Goal: Task Accomplishment & Management: Manage account settings

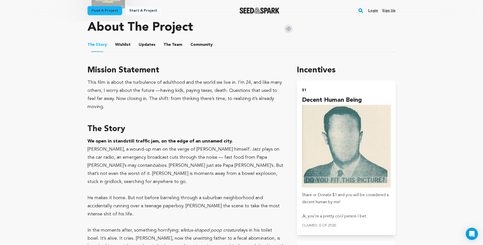
scroll to position [301, 0]
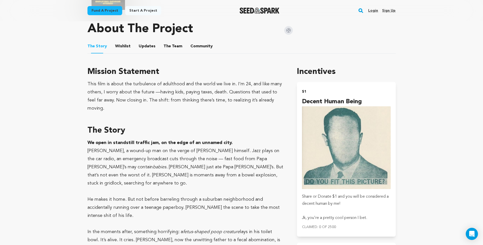
click at [140, 39] on li "Updates Updates" at bounding box center [147, 46] width 17 height 14
click at [142, 41] on button "Updates" at bounding box center [147, 47] width 12 height 12
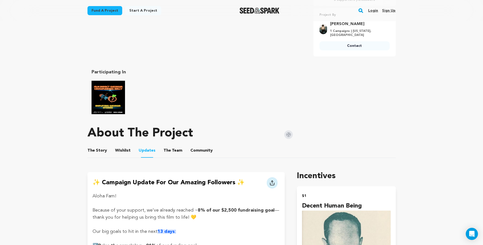
scroll to position [195, 0]
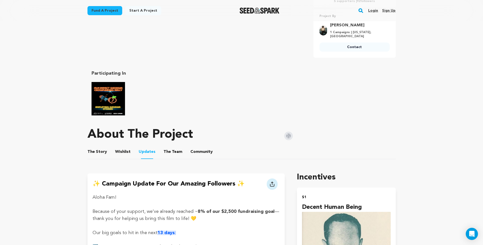
click at [171, 139] on div "About The Project" at bounding box center [189, 135] width 205 height 20
click at [171, 147] on button "The Team" at bounding box center [173, 153] width 12 height 12
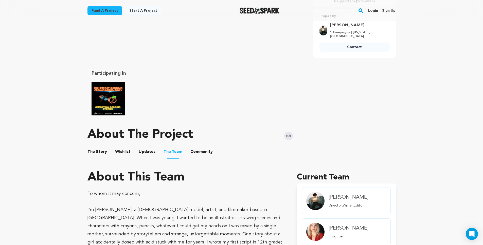
click at [123, 147] on button "Wishlist" at bounding box center [123, 153] width 12 height 12
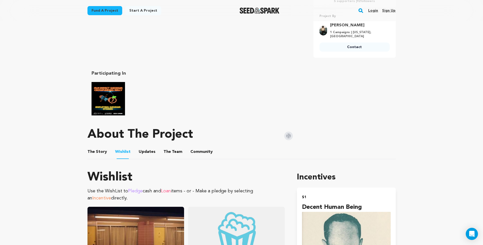
click at [96, 150] on button "The Story" at bounding box center [97, 153] width 12 height 12
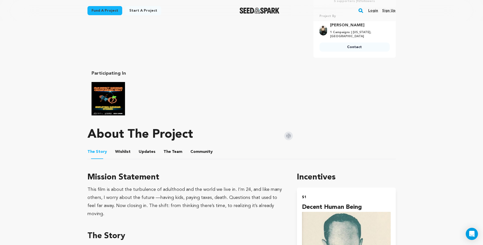
click at [146, 147] on button "Updates" at bounding box center [147, 153] width 12 height 12
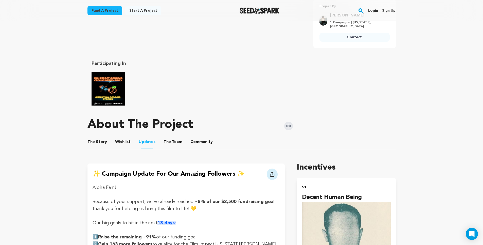
scroll to position [205, 0]
click at [167, 137] on button "The Team" at bounding box center [173, 143] width 12 height 12
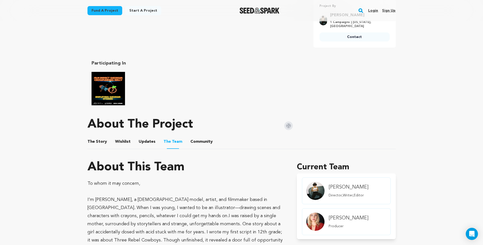
click at [160, 135] on ul "The Story The Story Wishlist Wishlist Updates Updates The Team The Team Communi…" at bounding box center [241, 142] width 308 height 14
click at [147, 141] on button "Updates" at bounding box center [147, 143] width 12 height 12
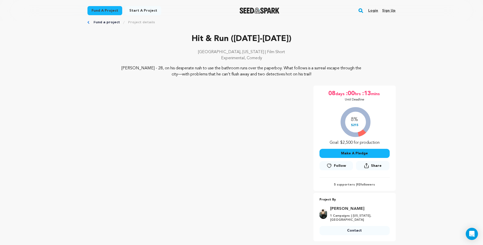
scroll to position [10, 0]
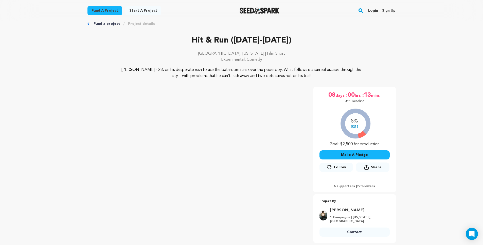
click at [373, 12] on link "Login" at bounding box center [373, 11] width 10 height 8
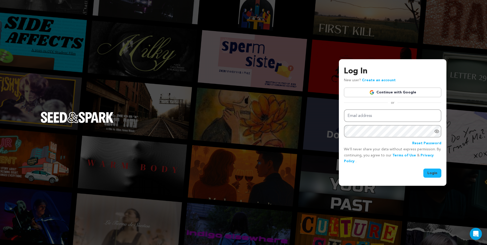
click at [376, 21] on div "Log In New user? Create an account Continue with Google or Email address Passwo…" at bounding box center [243, 122] width 487 height 245
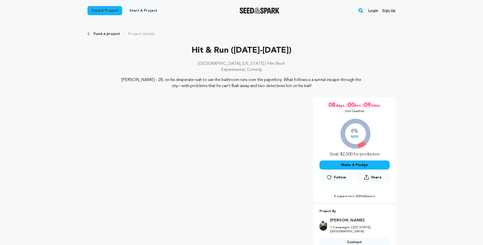
scroll to position [10, 0]
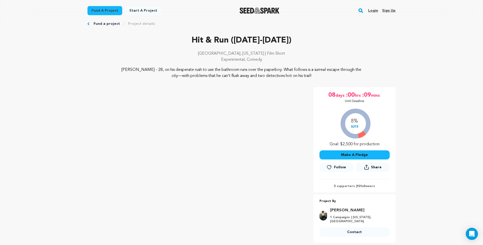
click at [343, 186] on p "5 supporters | 92 followers" at bounding box center [354, 186] width 70 height 4
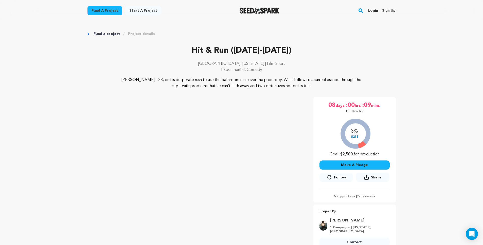
click at [259, 8] on img "Seed&Spark Homepage" at bounding box center [259, 11] width 40 height 6
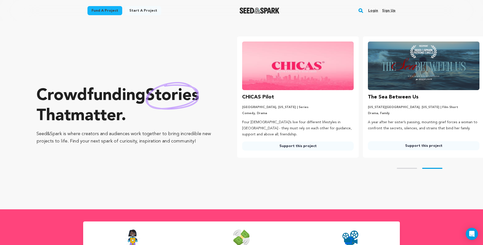
scroll to position [0, 130]
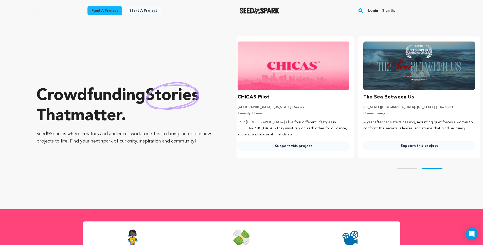
click at [362, 9] on rect "button" at bounding box center [361, 11] width 6 height 6
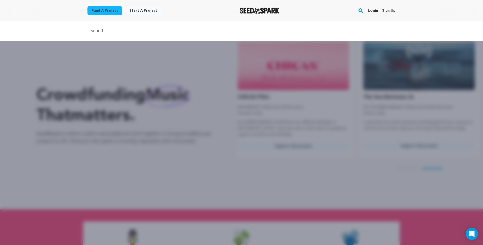
click at [225, 29] on input "text" at bounding box center [241, 30] width 308 height 7
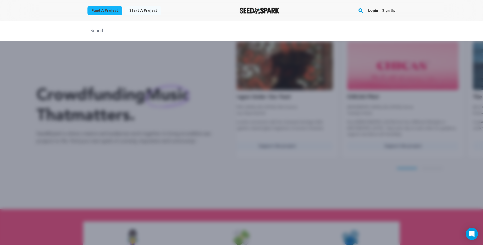
type input "Hit and Run (2025-2026)"
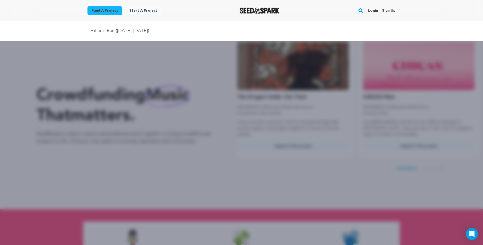
scroll to position [0, 0]
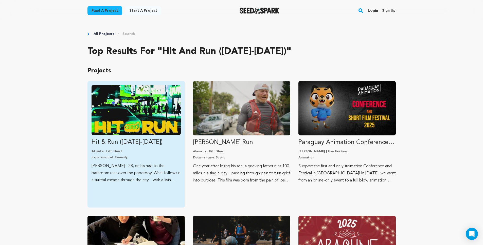
click at [170, 125] on img "Fund Hit &amp; Run (2025-2026)" at bounding box center [135, 110] width 89 height 50
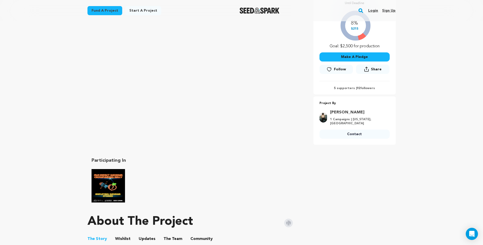
scroll to position [107, 0]
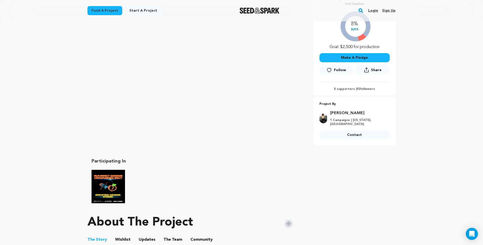
click at [97, 185] on img "Film Impact Georgia Rally" at bounding box center [107, 186] width 33 height 33
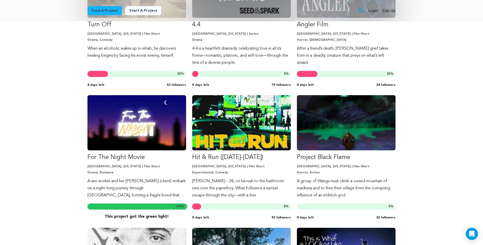
scroll to position [897, 0]
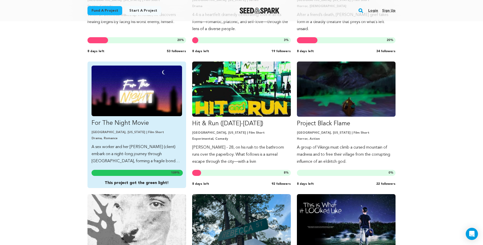
click at [124, 112] on img "Fund For The Night Movie" at bounding box center [136, 91] width 90 height 51
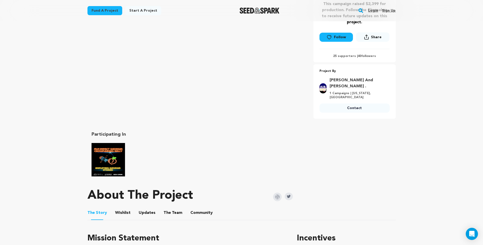
scroll to position [138, 0]
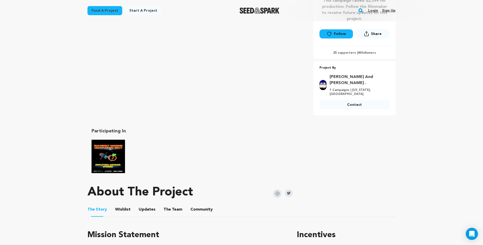
click at [141, 192] on div "About The Project" at bounding box center [189, 192] width 205 height 20
click at [141, 205] on button "Updates" at bounding box center [147, 211] width 12 height 12
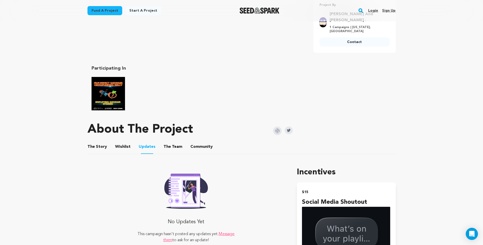
scroll to position [200, 0]
click at [97, 142] on button "The Story" at bounding box center [97, 148] width 12 height 12
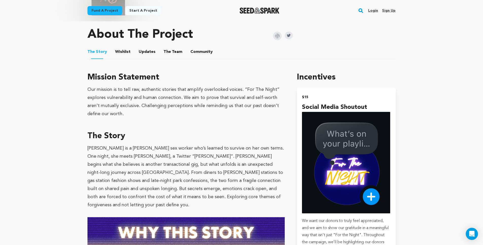
scroll to position [296, 0]
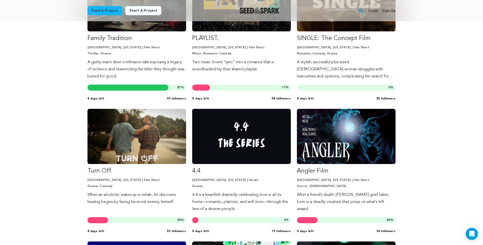
scroll to position [717, 0]
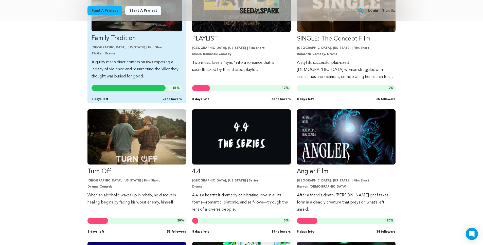
click at [114, 47] on p "Atlanta, Georgia | Film Short" at bounding box center [136, 48] width 90 height 4
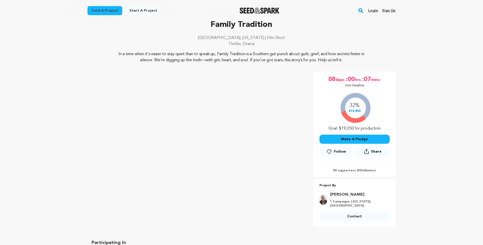
scroll to position [26, 0]
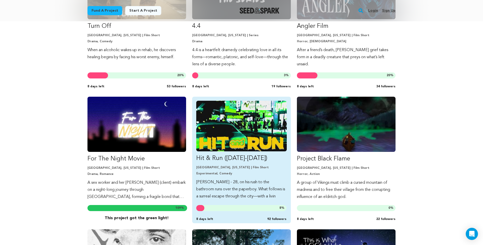
scroll to position [864, 0]
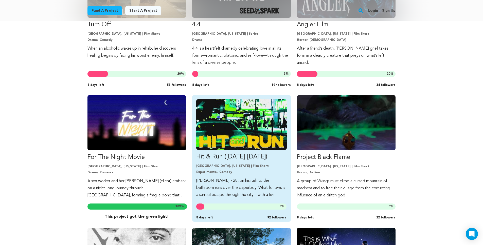
click at [250, 151] on link "Hit & Run (2025-2026) Atlanta, Georgia | Film Short Experimental, Comedy Marvin…" at bounding box center [241, 148] width 90 height 99
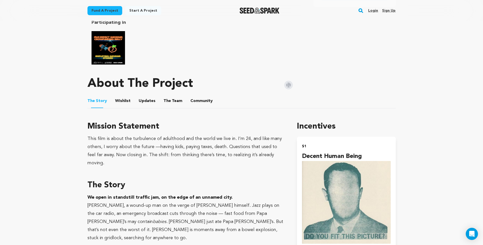
scroll to position [246, 0]
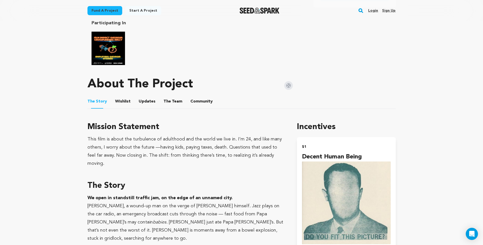
click at [109, 45] on img "Film Impact Georgia Rally" at bounding box center [107, 48] width 33 height 33
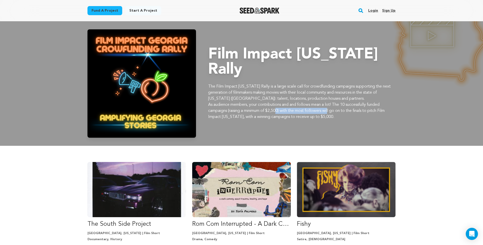
drag, startPoint x: 335, startPoint y: 95, endPoint x: 279, endPoint y: 104, distance: 57.1
click at [279, 104] on p "As audience members, your contributions and and follows mean a lot! The 10 succ…" at bounding box center [302, 111] width 188 height 18
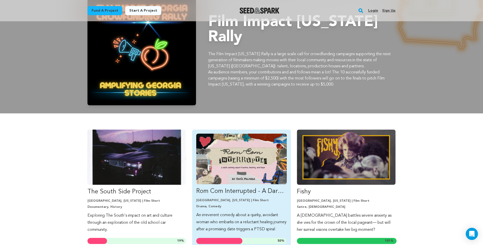
scroll to position [32, 0]
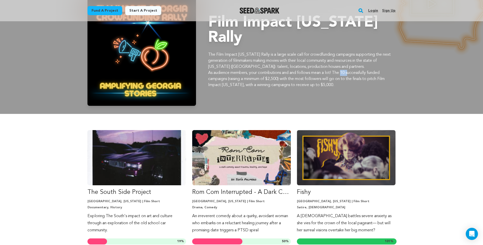
drag, startPoint x: 344, startPoint y: 65, endPoint x: 351, endPoint y: 65, distance: 7.9
click at [351, 70] on p "As audience members, your contributions and and follows mean a lot! The 10 succ…" at bounding box center [302, 79] width 188 height 18
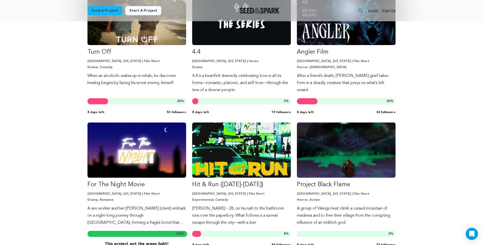
scroll to position [838, 0]
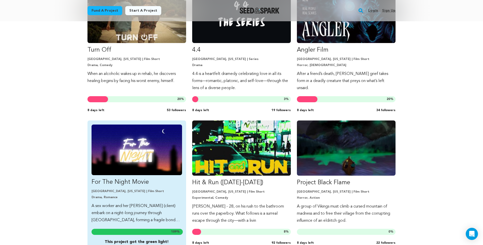
click at [116, 143] on img "Fund For The Night Movie" at bounding box center [136, 150] width 90 height 51
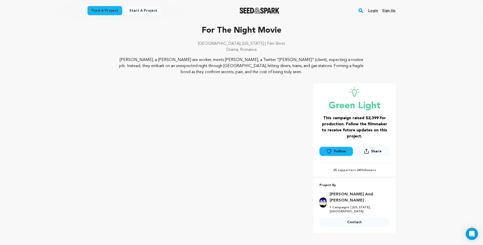
scroll to position [21, 0]
drag, startPoint x: 367, startPoint y: 116, endPoint x: 386, endPoint y: 116, distance: 19.0
click at [386, 116] on h3 "This campaign raised $2,399 for production. Follow the filmmaker to receive fut…" at bounding box center [354, 127] width 70 height 24
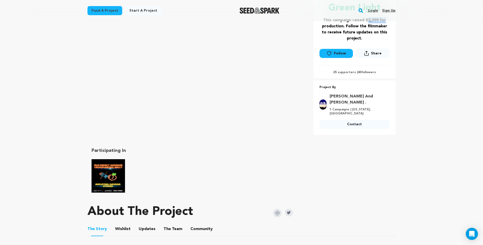
scroll to position [125, 0]
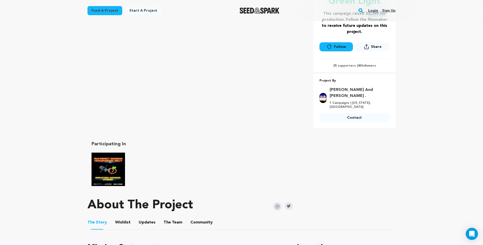
click at [146, 218] on button "Updates" at bounding box center [147, 224] width 12 height 12
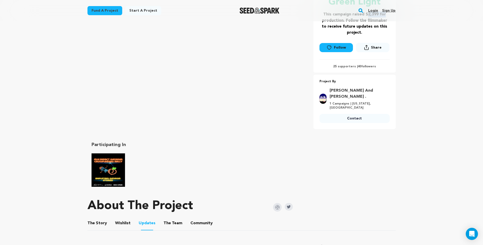
scroll to position [122, 0]
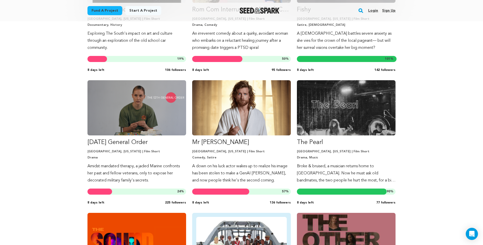
scroll to position [125, 0]
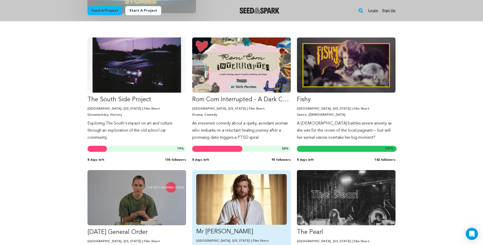
click at [251, 199] on img "Fund Mr Jesus" at bounding box center [241, 199] width 90 height 51
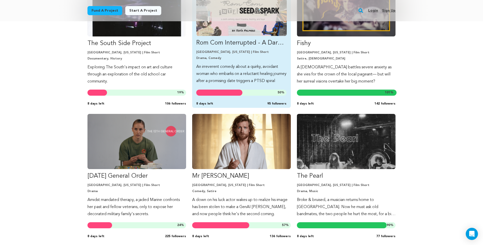
scroll to position [26, 0]
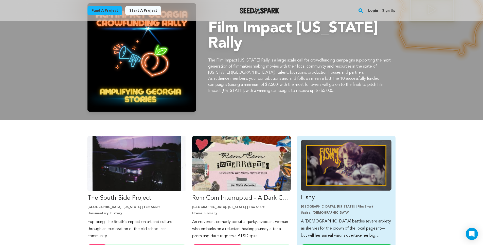
click at [354, 169] on img "Fund Fishy" at bounding box center [346, 165] width 90 height 51
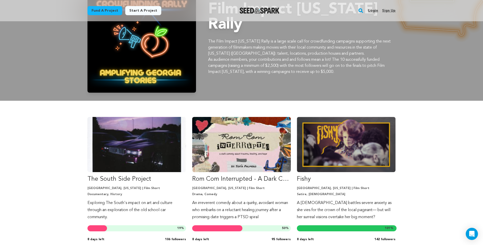
scroll to position [35, 0]
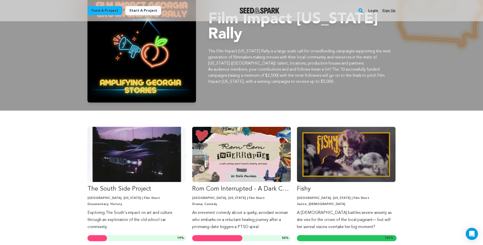
click at [320, 72] on p "As audience members, your contributions and and follows mean a lot! The 10 succ…" at bounding box center [302, 76] width 188 height 18
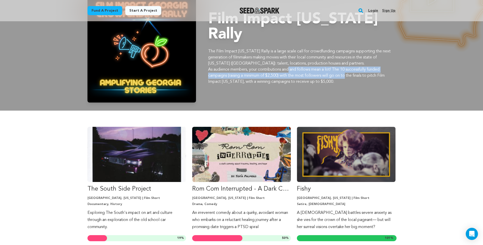
drag, startPoint x: 291, startPoint y: 64, endPoint x: 348, endPoint y: 67, distance: 57.6
click at [348, 67] on p "As audience members, your contributions and and follows mean a lot! The 10 succ…" at bounding box center [302, 76] width 188 height 18
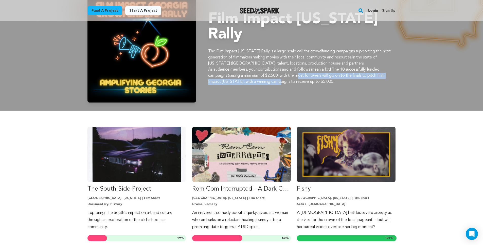
drag, startPoint x: 301, startPoint y: 69, endPoint x: 282, endPoint y: 77, distance: 20.1
click at [282, 77] on p "As audience members, your contributions and and follows mean a lot! The 10 succ…" at bounding box center [302, 76] width 188 height 18
click at [279, 76] on p "As audience members, your contributions and and follows mean a lot! The 10 succ…" at bounding box center [302, 76] width 188 height 18
drag, startPoint x: 239, startPoint y: 76, endPoint x: 330, endPoint y: 75, distance: 91.0
click at [330, 75] on p "As audience members, your contributions and and follows mean a lot! The 10 succ…" at bounding box center [302, 76] width 188 height 18
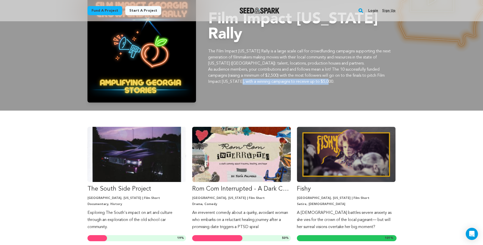
click at [330, 75] on p "As audience members, your contributions and and follows mean a lot! The 10 succ…" at bounding box center [302, 76] width 188 height 18
click at [283, 74] on p "As audience members, your contributions and and follows mean a lot! The 10 succ…" at bounding box center [302, 76] width 188 height 18
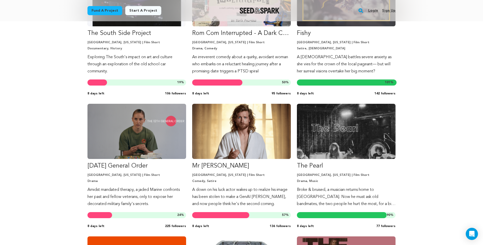
scroll to position [192, 0]
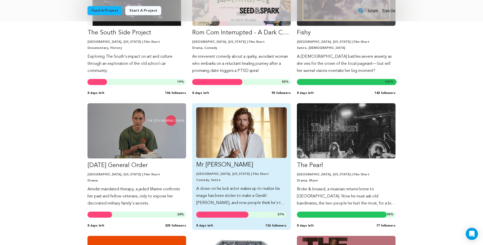
click at [275, 125] on img "Fund Mr Jesus" at bounding box center [241, 132] width 90 height 51
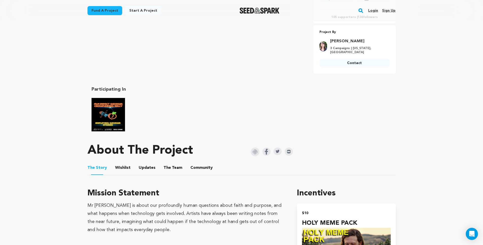
scroll to position [189, 0]
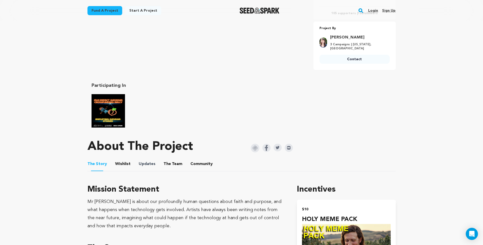
click at [139, 165] on span "Updates" at bounding box center [147, 164] width 17 height 6
click at [125, 165] on button "Wishlist" at bounding box center [123, 165] width 12 height 12
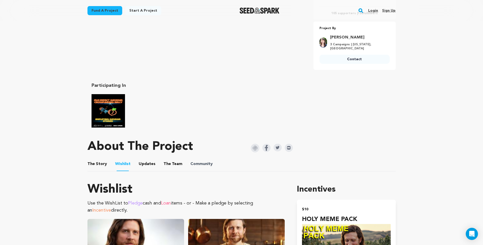
click at [191, 163] on span "Community" at bounding box center [201, 164] width 22 height 6
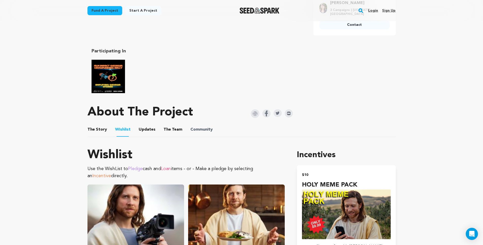
scroll to position [225, 0]
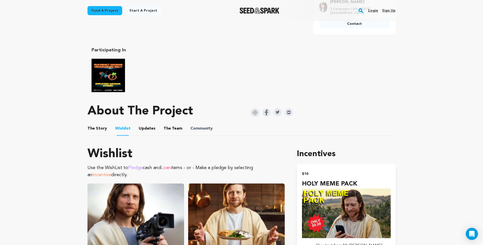
click at [191, 128] on span "Community" at bounding box center [201, 129] width 22 height 6
click at [174, 129] on button "The Team" at bounding box center [173, 130] width 12 height 12
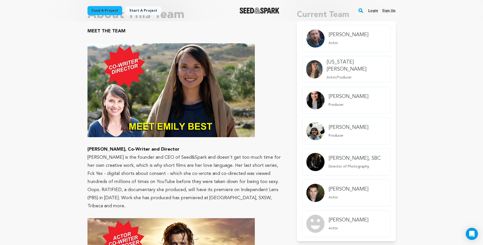
scroll to position [365, 0]
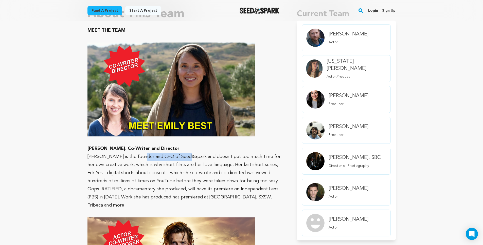
drag, startPoint x: 139, startPoint y: 157, endPoint x: 183, endPoint y: 155, distance: 44.1
click at [183, 155] on span "Emily is the founder and CEO of Seed&Spark and doesn’t get too much time for he…" at bounding box center [183, 181] width 193 height 53
click at [186, 166] on span "Emily is the founder and CEO of Seed&Spark and doesn’t get too much time for he…" at bounding box center [183, 181] width 193 height 53
drag, startPoint x: 105, startPoint y: 149, endPoint x: 164, endPoint y: 146, distance: 59.1
click at [165, 146] on p "Emily Best, Co-Writer and Director" at bounding box center [185, 149] width 197 height 8
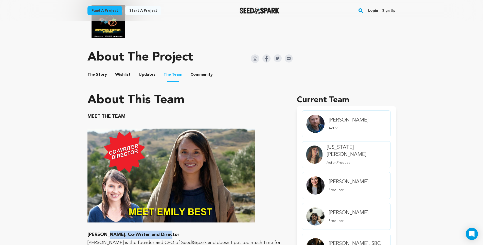
scroll to position [278, 0]
click at [328, 161] on p "Actor,Producer" at bounding box center [356, 163] width 60 height 5
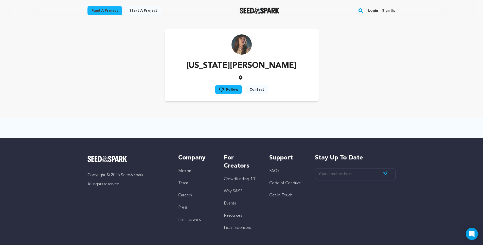
click at [247, 43] on img at bounding box center [241, 44] width 20 height 20
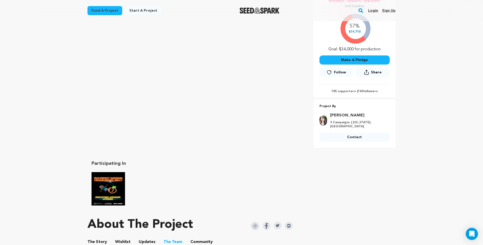
scroll to position [107, 0]
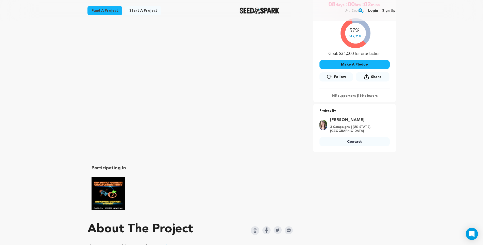
click at [325, 123] on img at bounding box center [323, 125] width 8 height 10
click at [340, 120] on link "[PERSON_NAME]" at bounding box center [358, 120] width 57 height 6
click at [341, 121] on link "[PERSON_NAME]" at bounding box center [358, 120] width 57 height 6
click at [324, 121] on img at bounding box center [323, 125] width 8 height 10
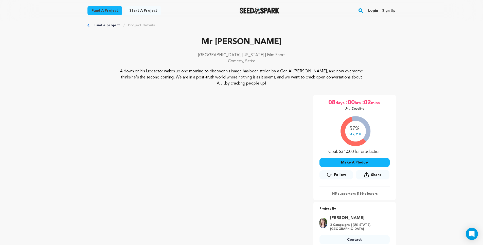
scroll to position [9, 0]
drag, startPoint x: 155, startPoint y: 68, endPoint x: 120, endPoint y: 66, distance: 35.3
click at [120, 66] on div "Mr Jesus Atlanta, Georgia | Film Short Comedy, Satire A down on his luck actor …" at bounding box center [241, 61] width 308 height 51
click at [120, 66] on div "Atlanta, Georgia | Film Short Comedy, Satire" at bounding box center [241, 60] width 308 height 16
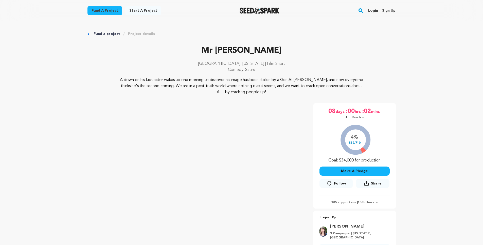
scroll to position [225, 0]
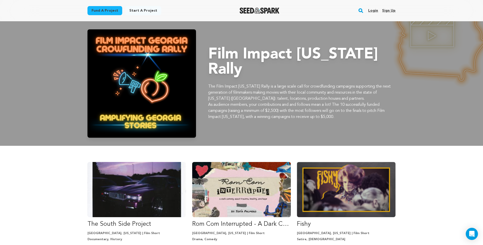
click at [246, 16] on div at bounding box center [259, 10] width 70 height 13
click at [245, 10] on img "Seed&Spark Homepage" at bounding box center [259, 11] width 40 height 6
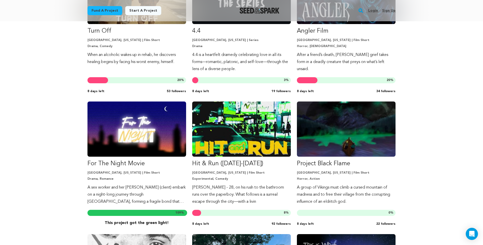
scroll to position [857, 0]
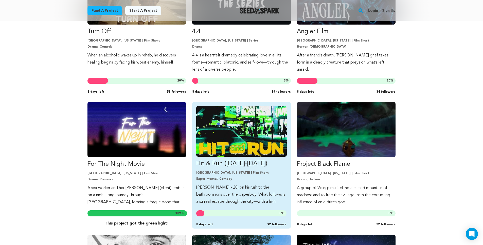
click at [225, 148] on img "Fund Hit &amp; Run (2025-2026)" at bounding box center [241, 131] width 90 height 51
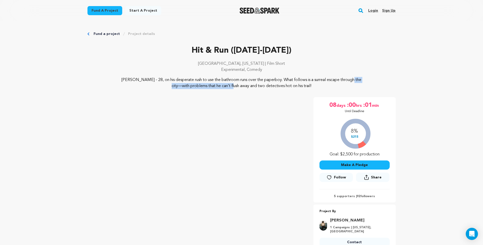
drag, startPoint x: 184, startPoint y: 85, endPoint x: 295, endPoint y: 78, distance: 110.9
click at [295, 78] on p "Marvin - 28, on his desperate rush to use the bathroom runs over the paperboy. …" at bounding box center [241, 83] width 247 height 12
drag, startPoint x: 375, startPoint y: 195, endPoint x: 356, endPoint y: 196, distance: 19.3
click at [356, 196] on p "5 supporters | 92 followers" at bounding box center [354, 197] width 70 height 4
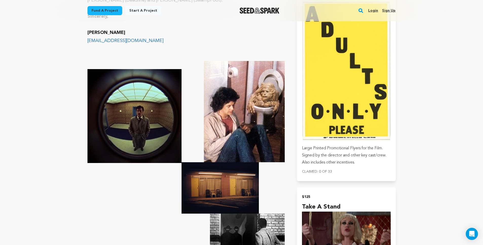
scroll to position [425, 0]
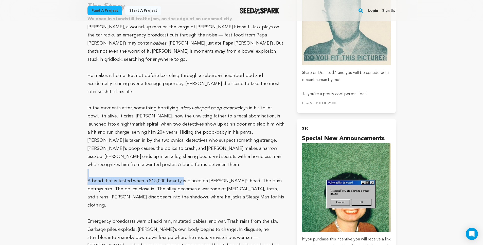
drag, startPoint x: 180, startPoint y: 146, endPoint x: 153, endPoint y: 139, distance: 28.5
click at [153, 169] on p at bounding box center [185, 173] width 197 height 8
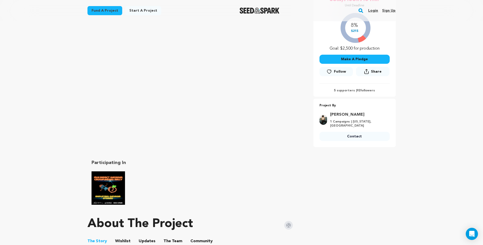
scroll to position [335, 0]
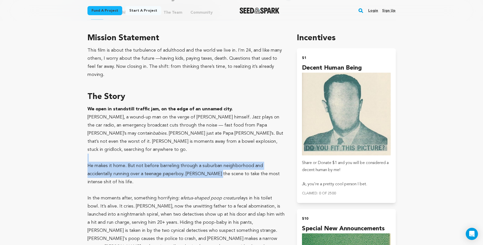
drag, startPoint x: 184, startPoint y: 152, endPoint x: 152, endPoint y: 139, distance: 34.7
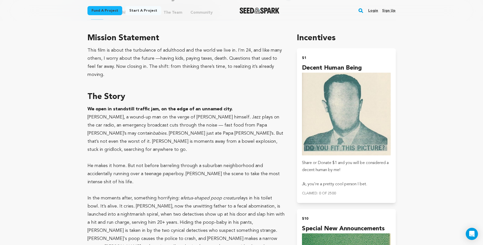
drag, startPoint x: 152, startPoint y: 139, endPoint x: 153, endPoint y: 136, distance: 3.6
click at [153, 154] on p at bounding box center [185, 158] width 197 height 8
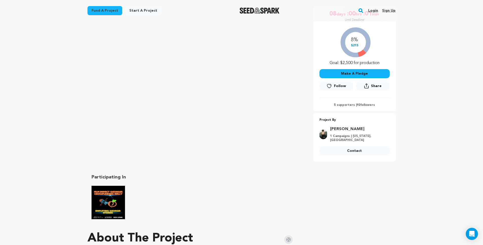
scroll to position [0, 0]
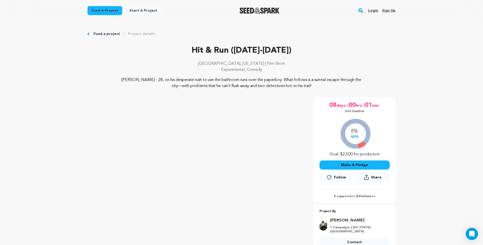
click at [251, 8] on img "Seed&Spark Homepage" at bounding box center [259, 11] width 40 height 6
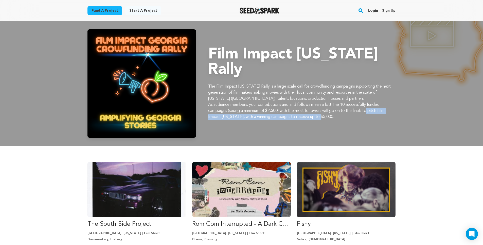
drag, startPoint x: 322, startPoint y: 109, endPoint x: 371, endPoint y: 104, distance: 49.7
click at [371, 104] on p "As audience members, your contributions and and follows mean a lot! The 10 succ…" at bounding box center [302, 111] width 188 height 18
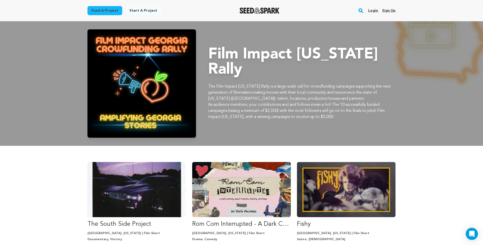
drag, startPoint x: 371, startPoint y: 104, endPoint x: 357, endPoint y: 102, distance: 14.1
click at [366, 103] on p "As audience members, your contributions and and follows mean a lot! The 10 succ…" at bounding box center [302, 111] width 188 height 18
click at [320, 112] on p "As audience members, your contributions and and follows mean a lot! The 10 succ…" at bounding box center [302, 111] width 188 height 18
drag, startPoint x: 289, startPoint y: 110, endPoint x: 339, endPoint y: 110, distance: 50.4
click at [339, 110] on p "As audience members, your contributions and and follows mean a lot! The 10 succ…" at bounding box center [302, 111] width 188 height 18
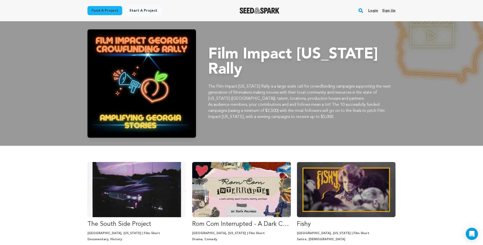
click at [307, 102] on p "As audience members, your contributions and and follows mean a lot! The 10 succ…" at bounding box center [302, 111] width 188 height 18
drag, startPoint x: 250, startPoint y: 78, endPoint x: 357, endPoint y: 92, distance: 107.6
click at [357, 92] on p "The Film Impact Georgia Rally is a large scale call for crowdfunding campaigns …" at bounding box center [302, 93] width 188 height 18
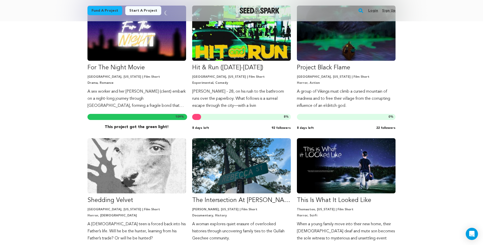
scroll to position [959, 0]
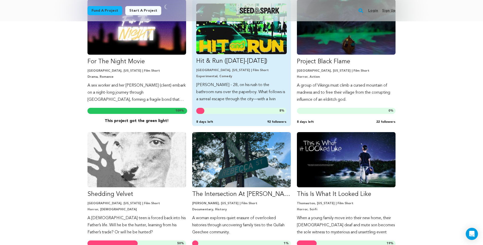
click at [254, 65] on p "Hit & Run ([DATE]-[DATE])" at bounding box center [241, 61] width 90 height 8
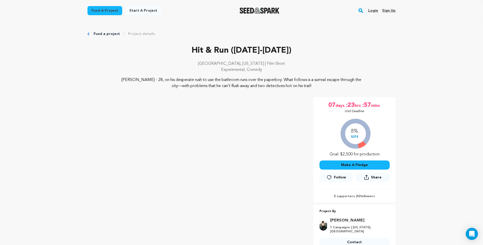
click at [372, 107] on span "mins" at bounding box center [376, 105] width 10 height 8
drag, startPoint x: 373, startPoint y: 106, endPoint x: 329, endPoint y: 108, distance: 44.4
click at [329, 108] on p "07 days :23 hrs :57 mins" at bounding box center [354, 105] width 52 height 8
click at [330, 108] on span "07" at bounding box center [331, 105] width 7 height 8
drag, startPoint x: 340, startPoint y: 102, endPoint x: 381, endPoint y: 105, distance: 40.9
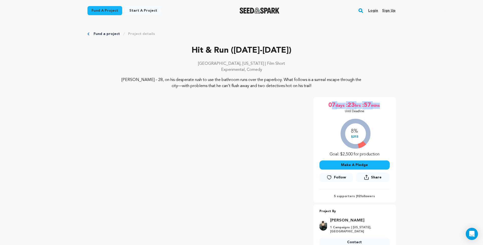
click at [381, 105] on div "07 days :23 hrs :57 mins Until Deadline" at bounding box center [354, 107] width 70 height 12
click at [374, 98] on div "07 days :23 hrs :57 mins Until Deadline 8% $215" at bounding box center [354, 149] width 82 height 105
drag, startPoint x: 382, startPoint y: 105, endPoint x: 324, endPoint y: 104, distance: 58.1
click at [324, 104] on div "07 days :23 hrs :57 mins Until Deadline" at bounding box center [354, 107] width 70 height 12
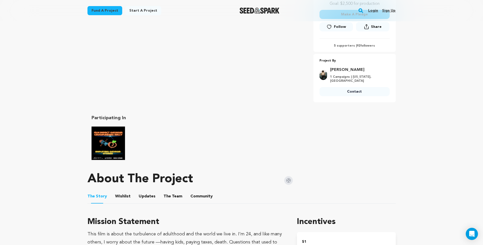
scroll to position [142, 0]
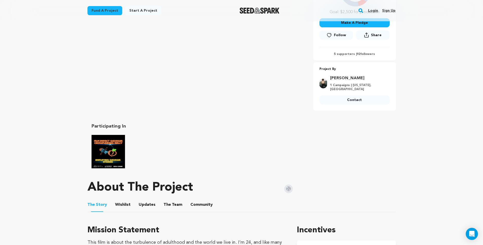
click at [350, 82] on div "Jordan Walker 1 Campaigns | Georgia, United States" at bounding box center [358, 83] width 63 height 16
click at [349, 78] on link "[PERSON_NAME]" at bounding box center [358, 78] width 57 height 6
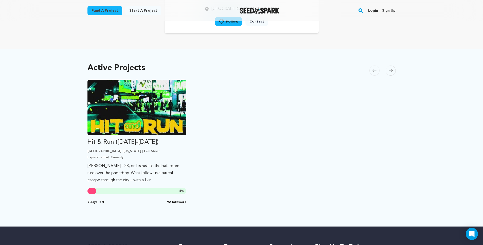
scroll to position [69, 0]
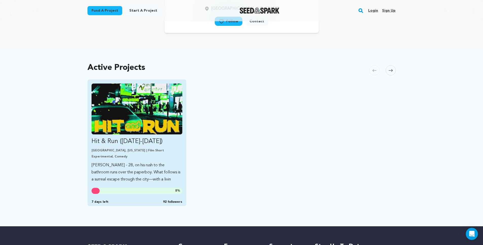
click at [109, 124] on img "Fund Hit &amp; Run (2025-2026)" at bounding box center [136, 109] width 91 height 51
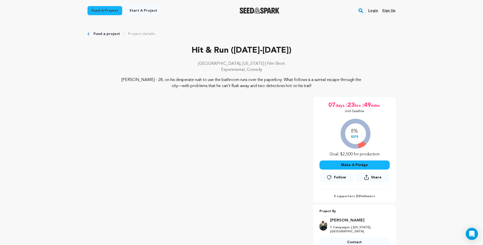
click at [374, 10] on link "Login" at bounding box center [373, 11] width 10 height 8
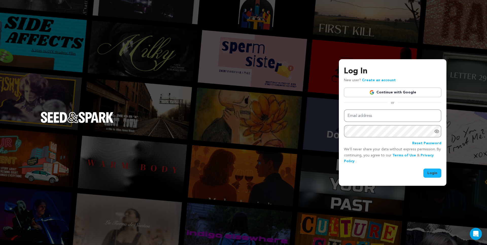
click at [387, 95] on link "Continue with Google" at bounding box center [392, 93] width 97 height 10
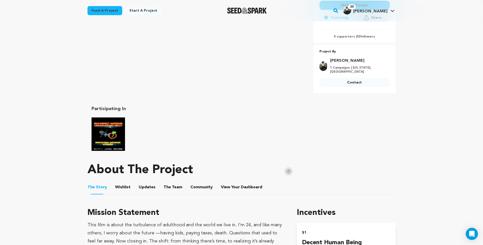
scroll to position [162, 0]
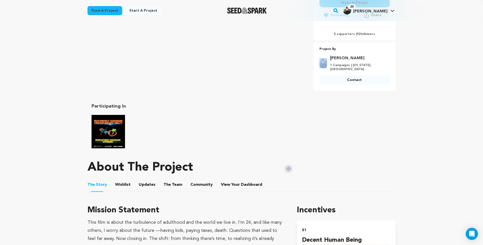
drag, startPoint x: 328, startPoint y: 57, endPoint x: 334, endPoint y: 57, distance: 6.1
click at [334, 57] on div "Jordan Walker 1 Campaigns | Georgia, United States" at bounding box center [354, 63] width 70 height 16
click at [341, 57] on link "[PERSON_NAME]" at bounding box center [358, 58] width 57 height 6
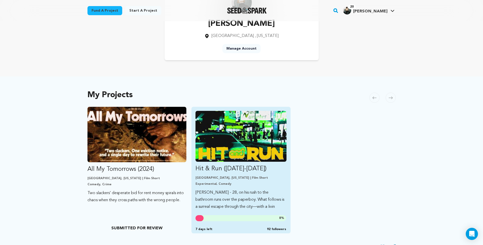
scroll to position [44, 0]
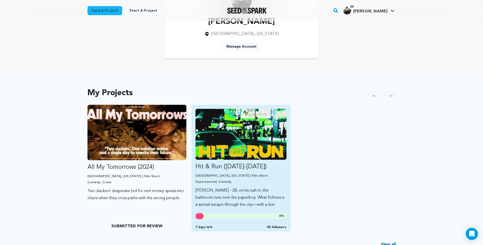
click at [233, 180] on p "Experimental, Comedy" at bounding box center [240, 182] width 91 height 4
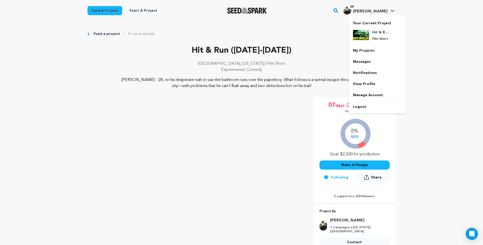
click at [389, 8] on link "20 Jordan W. Jordan W." at bounding box center [368, 9] width 53 height 9
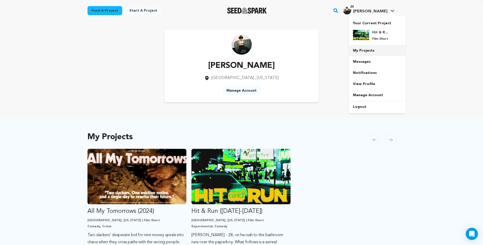
click at [364, 53] on link "My Projects" at bounding box center [377, 50] width 57 height 11
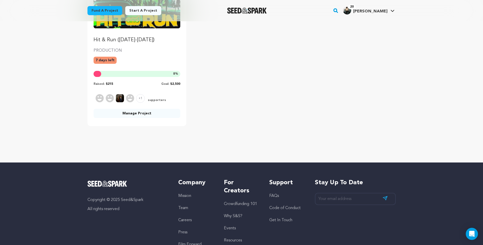
scroll to position [279, 0]
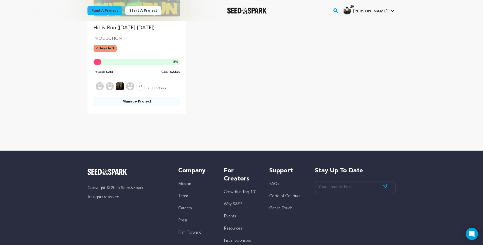
click at [138, 83] on span "+1" at bounding box center [140, 86] width 9 height 9
click at [153, 93] on div "Hit & Run ([DATE]-[DATE]) PRODUCTION 7 days left 8 % Raised: $215 Goal: $2,500 …" at bounding box center [136, 37] width 99 height 153
click at [150, 107] on div "Hit & Run ([DATE]-[DATE]) PRODUCTION 7 days left 8 % Raised: $215 Goal: $2,500 …" at bounding box center [136, 37] width 99 height 153
click at [150, 103] on link "Manage Project" at bounding box center [136, 101] width 87 height 9
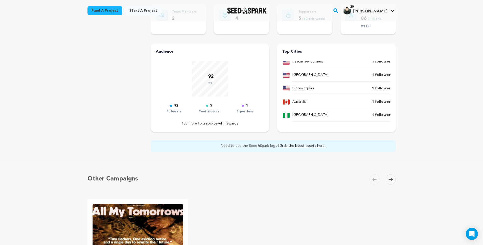
scroll to position [172, 0]
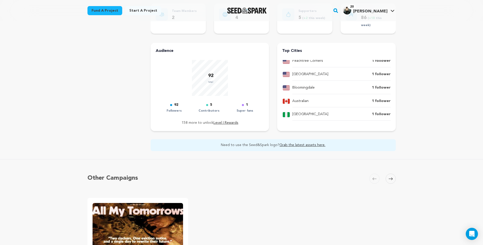
click at [213, 72] on p "92" at bounding box center [211, 75] width 6 height 7
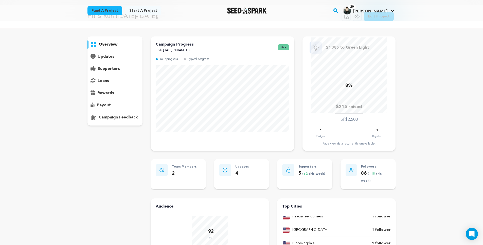
scroll to position [16, 0]
click at [101, 53] on div "updates" at bounding box center [114, 57] width 55 height 8
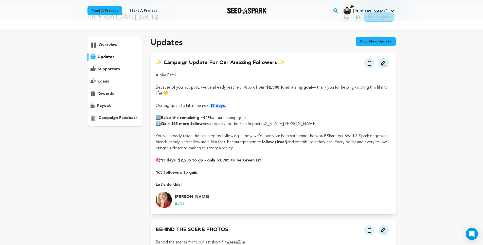
click at [109, 75] on div "overview" at bounding box center [114, 81] width 55 height 89
click at [106, 68] on p "supporters" at bounding box center [109, 69] width 22 height 6
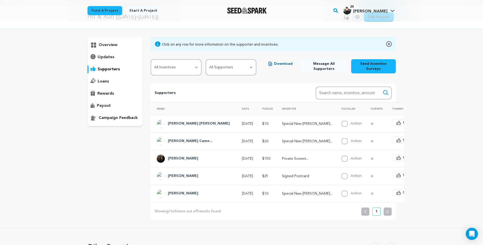
click at [109, 83] on div "loans" at bounding box center [114, 82] width 55 height 8
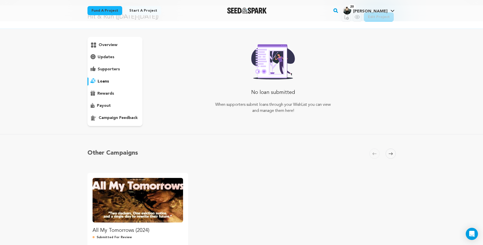
click at [110, 92] on p "rewards" at bounding box center [105, 94] width 17 height 6
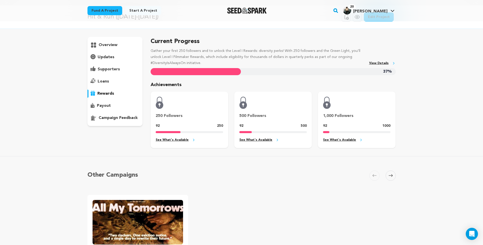
click at [112, 104] on div "payout" at bounding box center [114, 106] width 55 height 8
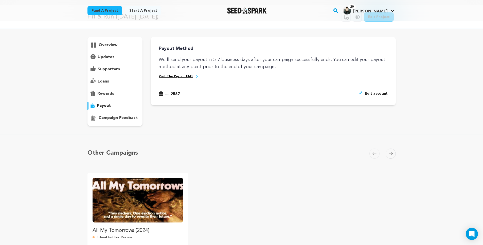
click at [113, 115] on p "campaign feedback" at bounding box center [118, 118] width 39 height 6
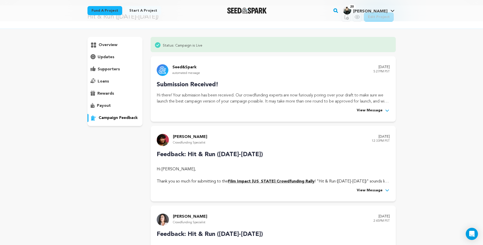
click at [113, 107] on div "payout" at bounding box center [114, 106] width 55 height 8
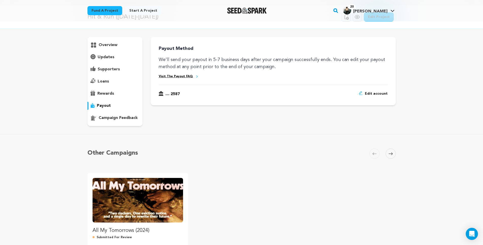
click at [110, 95] on p "rewards" at bounding box center [105, 94] width 17 height 6
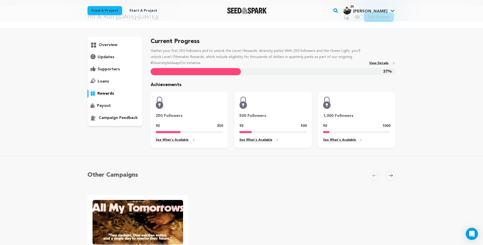
click at [107, 67] on p "supporters" at bounding box center [109, 69] width 22 height 6
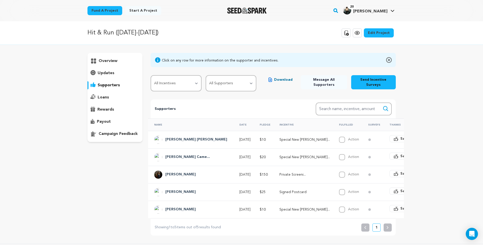
scroll to position [2, 0]
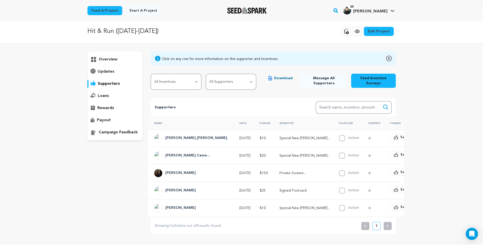
click at [120, 30] on p "Hit & Run ([DATE]-[DATE])" at bounding box center [122, 31] width 71 height 9
click at [258, 9] on img "Seed&Spark Homepage" at bounding box center [247, 11] width 40 height 6
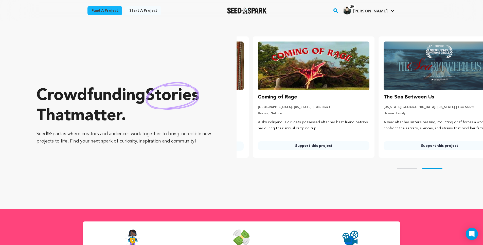
scroll to position [0, 130]
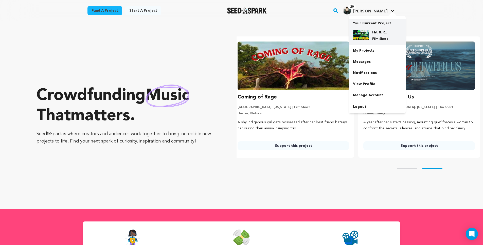
click at [360, 36] on img at bounding box center [361, 35] width 16 height 10
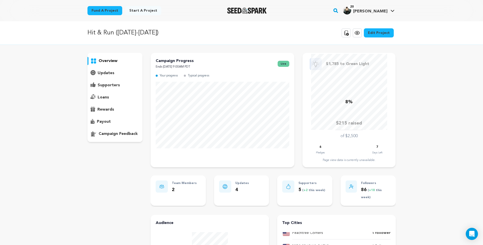
click at [360, 33] on icon at bounding box center [357, 33] width 6 height 6
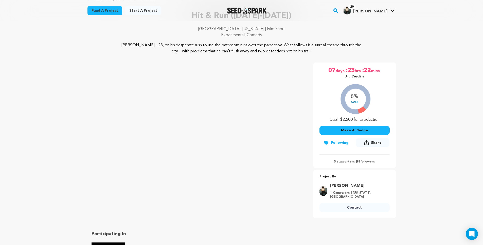
scroll to position [38, 0]
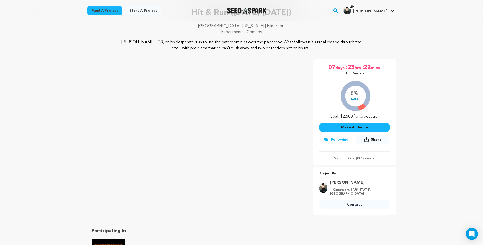
drag, startPoint x: 359, startPoint y: 98, endPoint x: 351, endPoint y: 92, distance: 10.3
click at [351, 92] on div "8% $215 Goal: $2,500 for production" at bounding box center [354, 99] width 70 height 42
drag, startPoint x: 351, startPoint y: 92, endPoint x: 357, endPoint y: 93, distance: 6.0
click at [357, 93] on div "8% $215 Goal: $2,500 for production" at bounding box center [354, 99] width 70 height 42
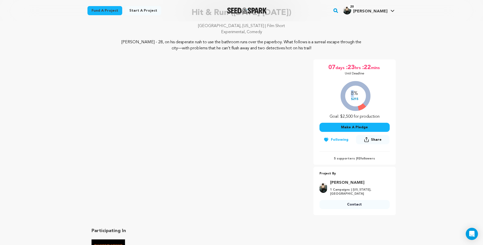
click at [357, 93] on div "8% $215 Goal: $2,500 for production" at bounding box center [354, 99] width 70 height 42
drag, startPoint x: 357, startPoint y: 98, endPoint x: 349, endPoint y: 94, distance: 9.1
click at [348, 95] on div "8% $215 Goal: $2,500 for production" at bounding box center [354, 99] width 70 height 42
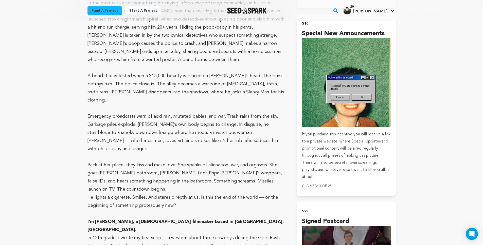
scroll to position [535, 0]
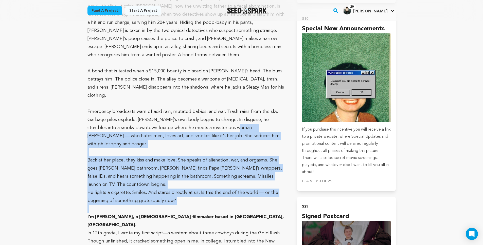
drag, startPoint x: 222, startPoint y: 81, endPoint x: 187, endPoint y: 144, distance: 72.3
click at [187, 144] on div "We open in standstill traffic jam, on the edge of an unnamed city. [PERSON_NAME…" at bounding box center [185, 184] width 197 height 559
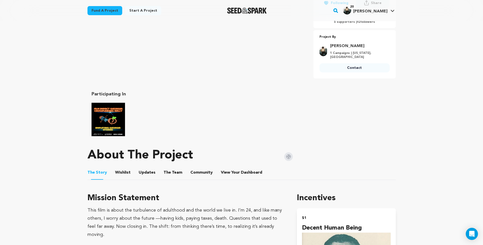
scroll to position [0, 0]
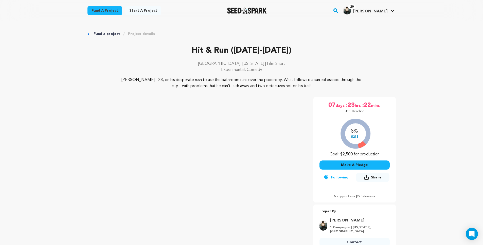
click at [256, 4] on div "Fund a project Start a project Search" at bounding box center [241, 10] width 324 height 21
click at [256, 9] on img "Seed&Spark Homepage" at bounding box center [247, 11] width 40 height 6
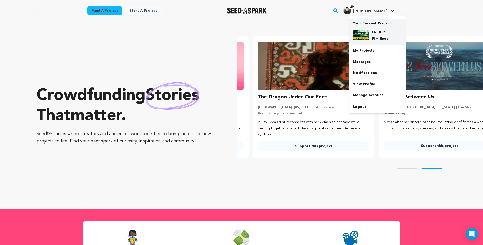
scroll to position [0, 130]
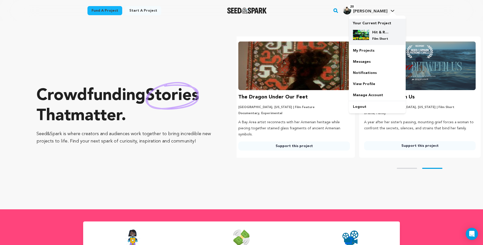
click at [364, 35] on img at bounding box center [361, 35] width 16 height 10
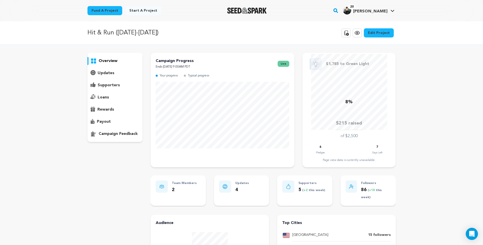
click at [116, 67] on div "overview" at bounding box center [114, 97] width 55 height 89
click at [116, 69] on div "updates" at bounding box center [114, 73] width 55 height 8
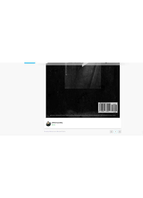
scroll to position [1655, 0]
